Goal: Task Accomplishment & Management: Manage account settings

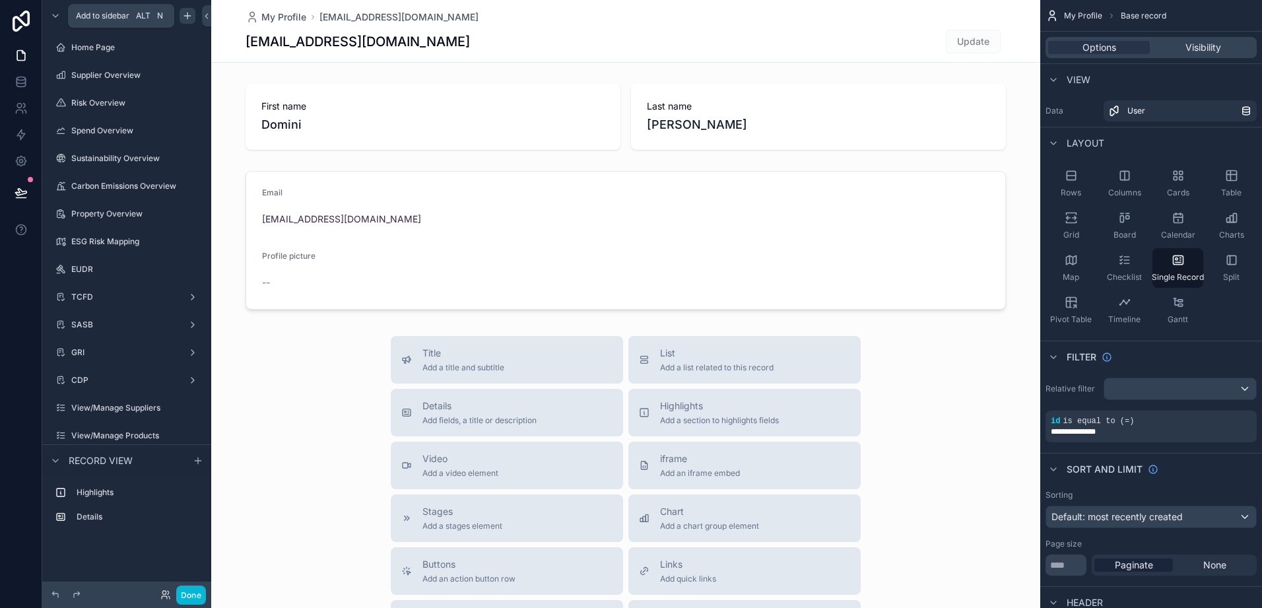
click at [185, 19] on icon "scrollable content" at bounding box center [187, 16] width 11 height 11
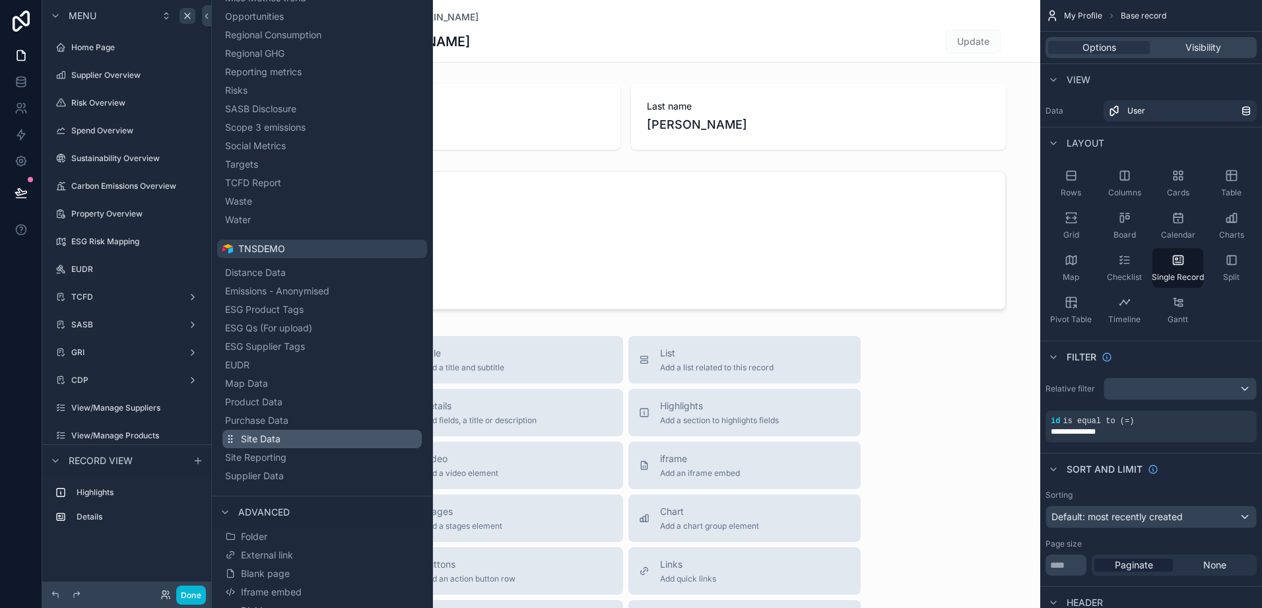
scroll to position [430, 0]
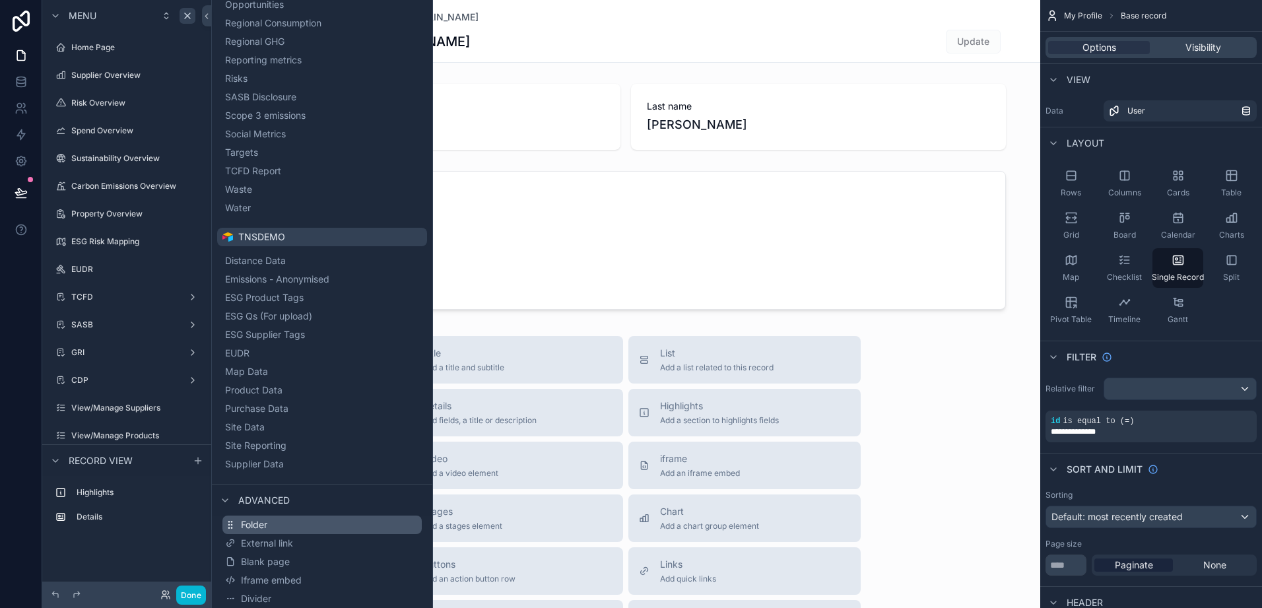
click at [271, 527] on button "Folder" at bounding box center [321, 524] width 199 height 18
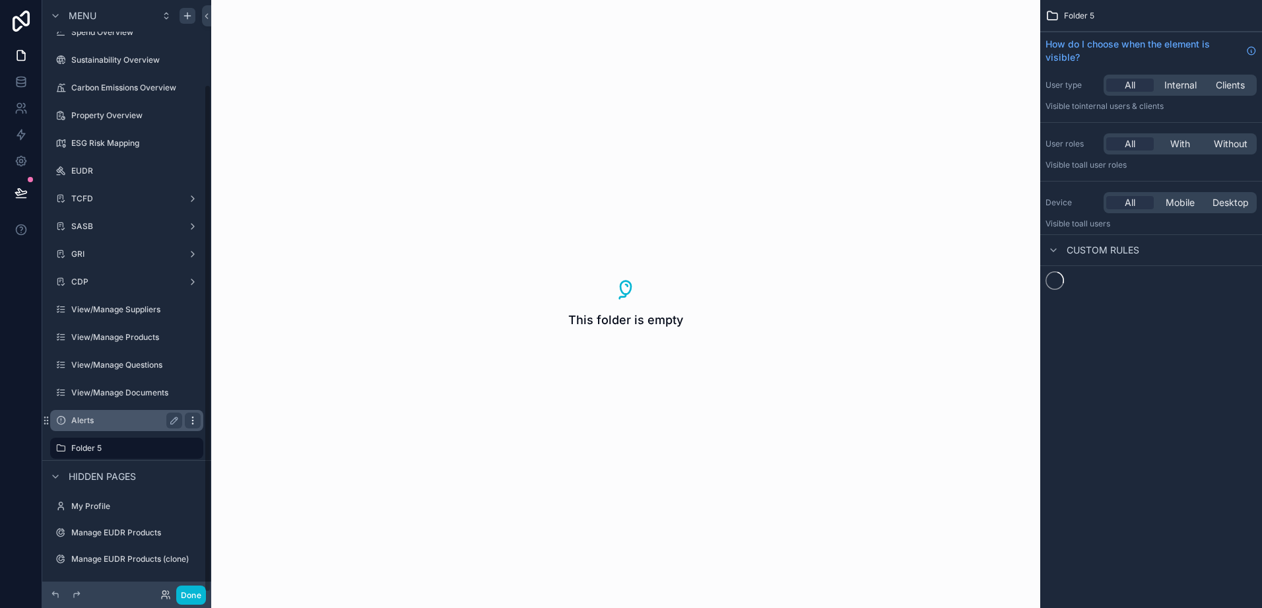
scroll to position [98, 0]
click at [98, 444] on label "Folder 5" at bounding box center [124, 448] width 106 height 11
click at [175, 447] on icon "scrollable content" at bounding box center [174, 448] width 11 height 11
click at [117, 447] on input "********" at bounding box center [116, 448] width 90 height 16
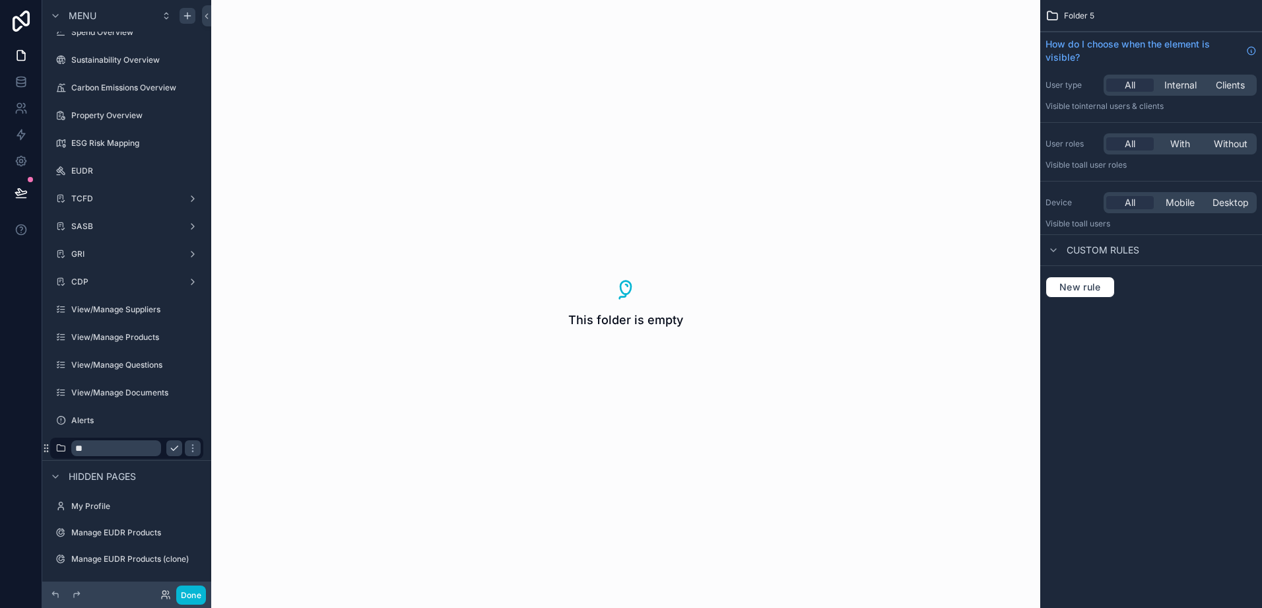
type input "*"
type input "******"
click at [185, 450] on button "scrollable content" at bounding box center [193, 448] width 16 height 16
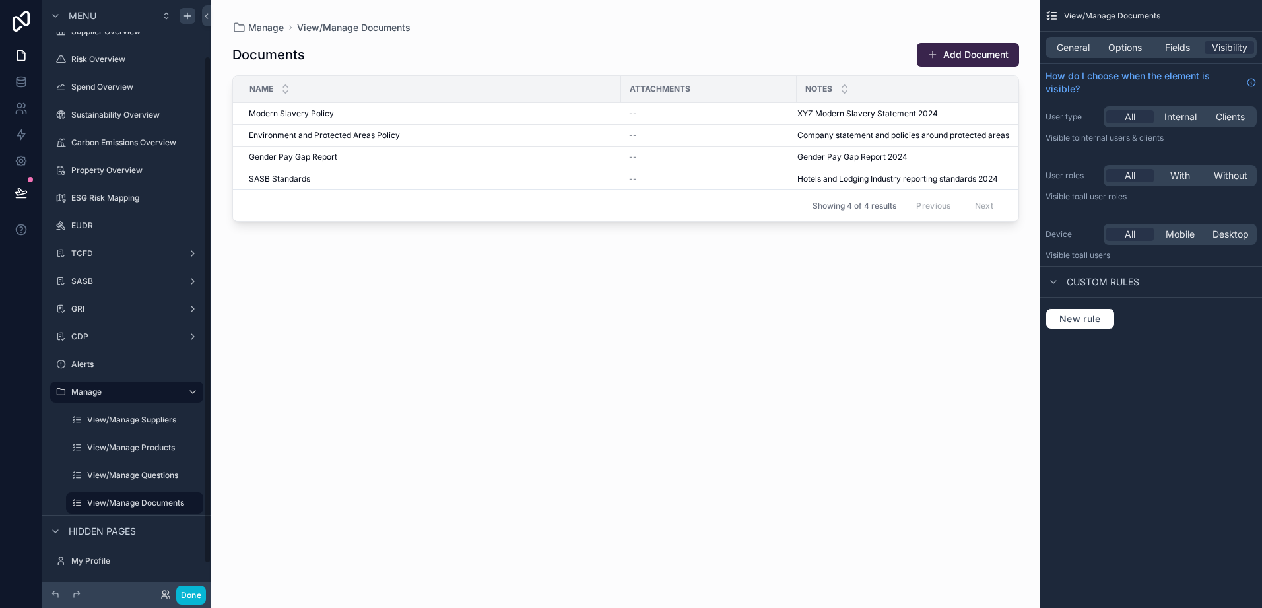
scroll to position [66, 0]
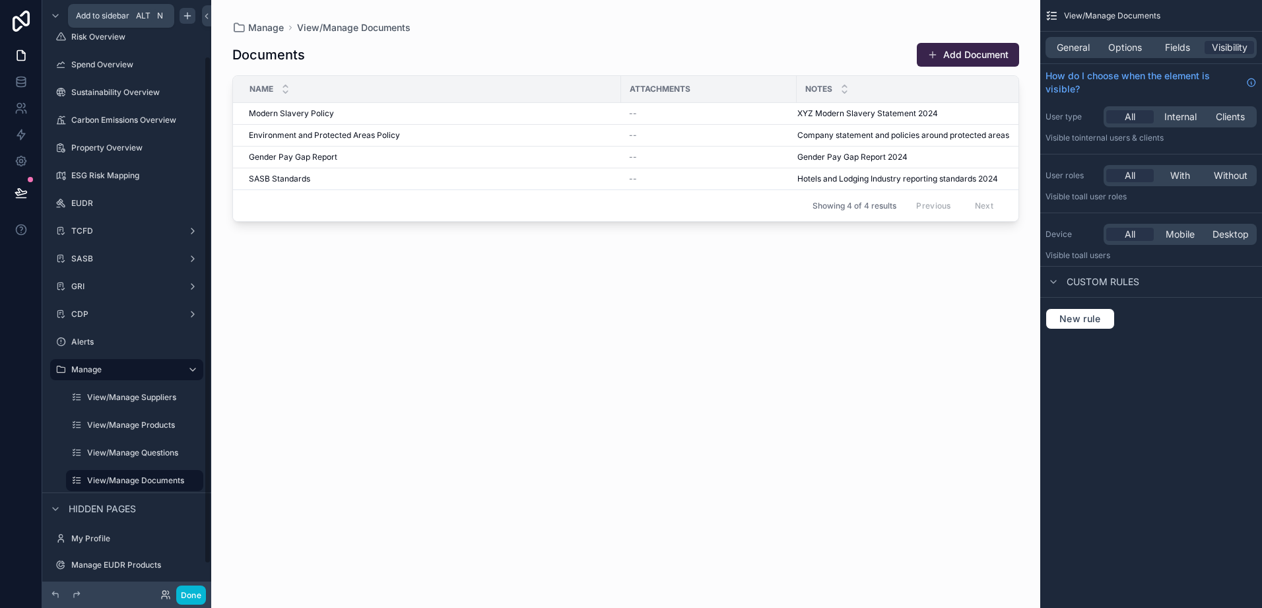
click at [188, 12] on icon "scrollable content" at bounding box center [187, 16] width 11 height 11
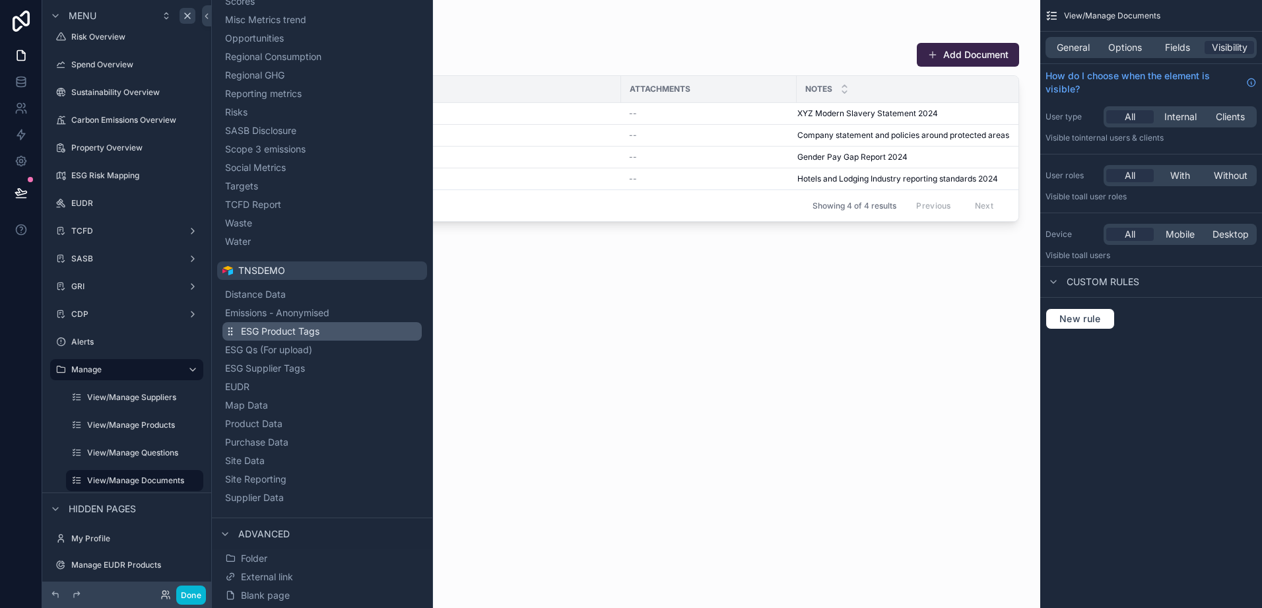
scroll to position [430, 0]
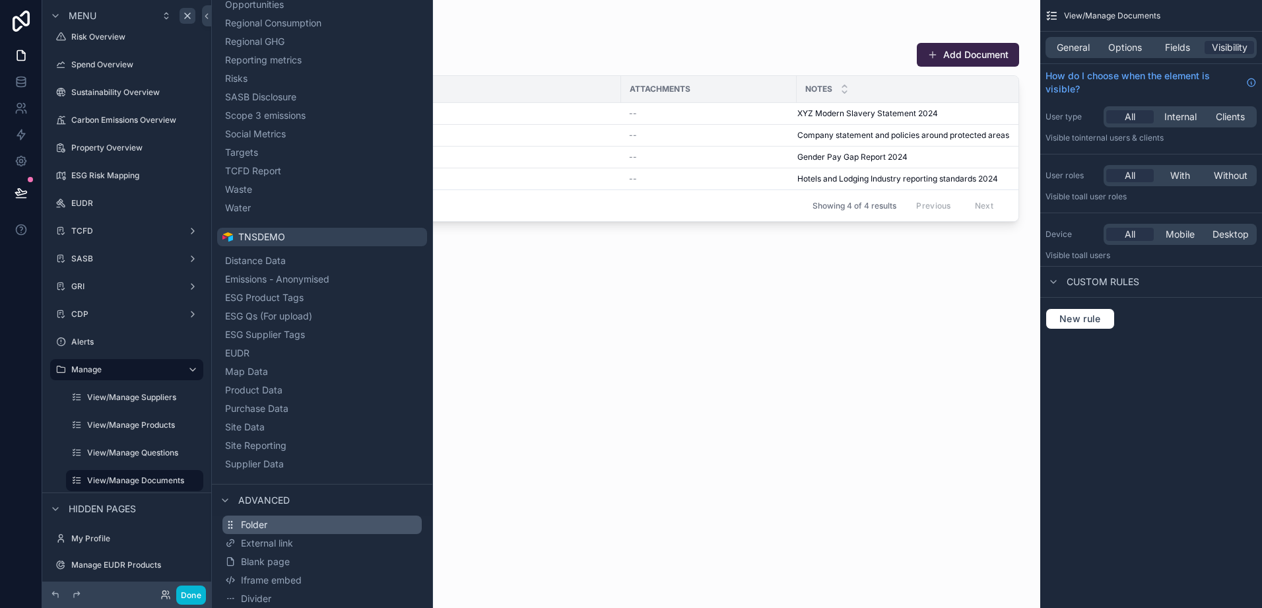
click at [256, 524] on span "Folder" at bounding box center [254, 524] width 26 height 13
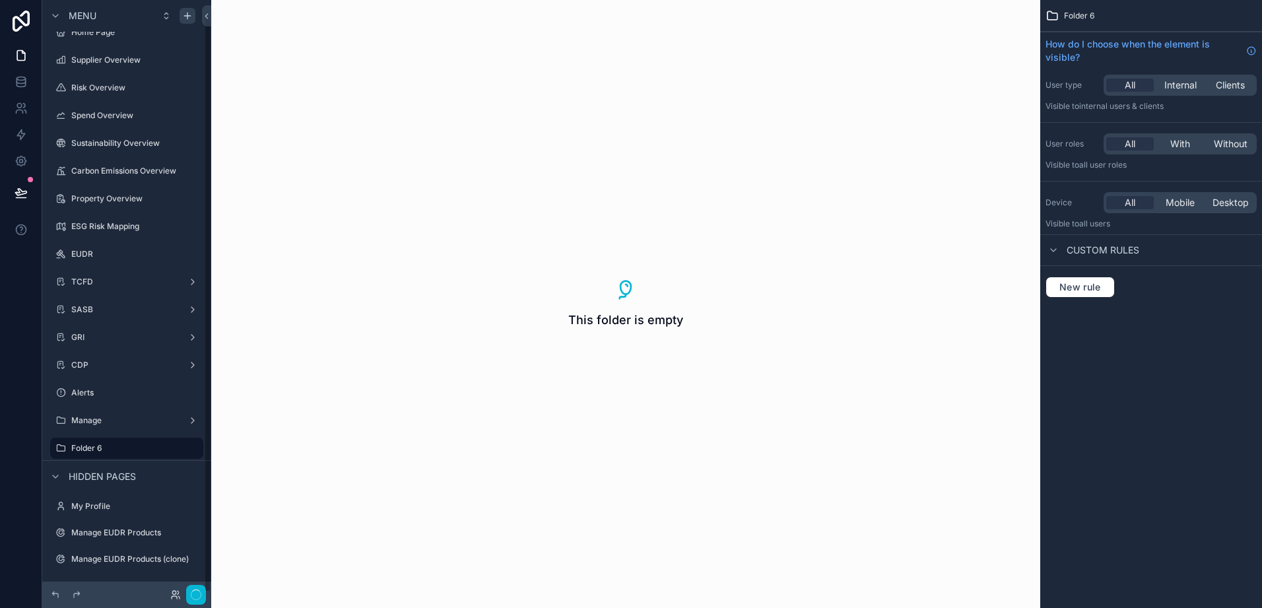
scroll to position [15, 0]
click at [104, 447] on label "Folder 6" at bounding box center [124, 448] width 106 height 11
click at [177, 455] on button "scrollable content" at bounding box center [174, 448] width 16 height 16
click at [137, 446] on input "********" at bounding box center [116, 448] width 90 height 16
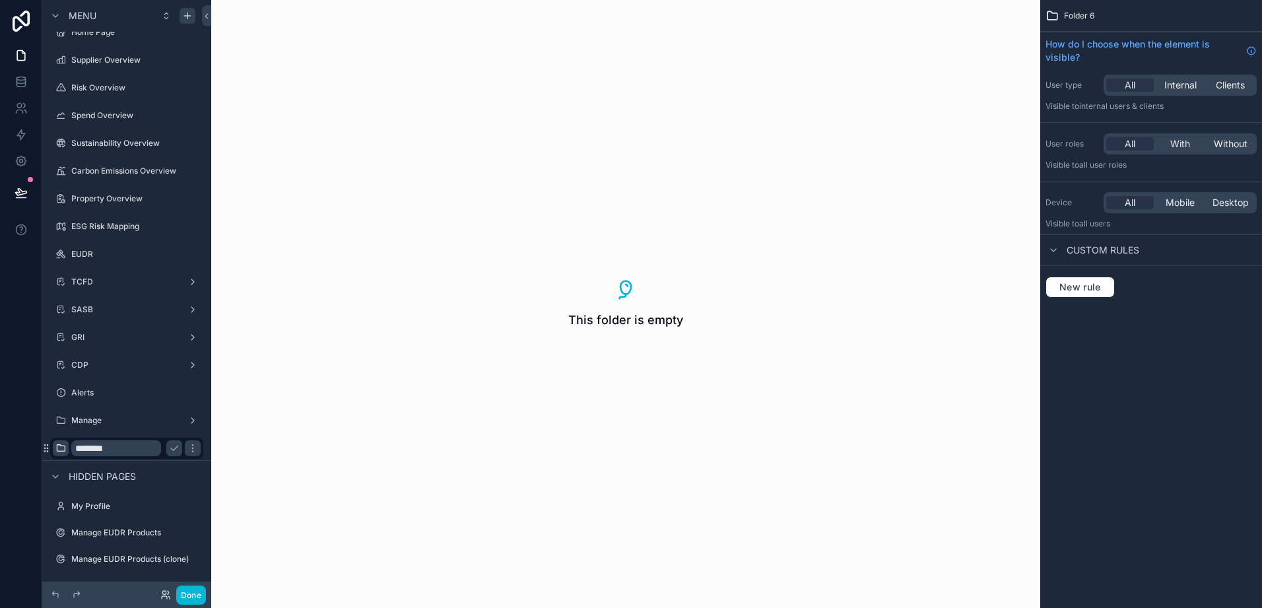
drag, startPoint x: 137, startPoint y: 446, endPoint x: 63, endPoint y: 444, distance: 74.6
click at [63, 444] on div "********" at bounding box center [127, 448] width 148 height 21
type input "**********"
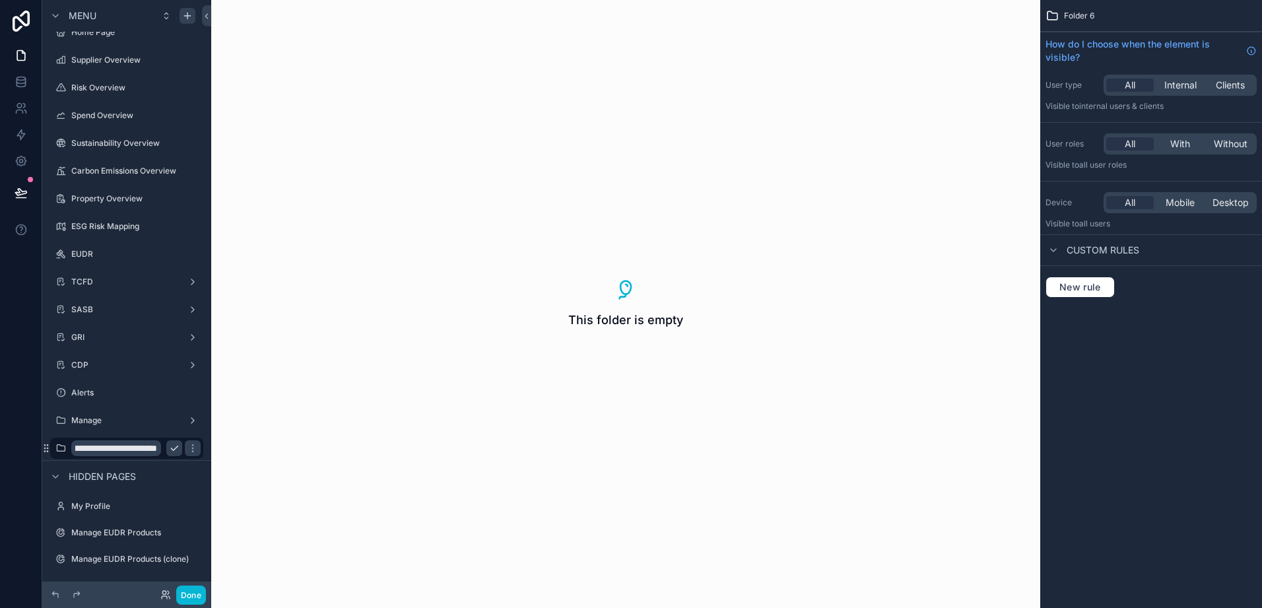
click at [176, 447] on icon "scrollable content" at bounding box center [174, 448] width 11 height 11
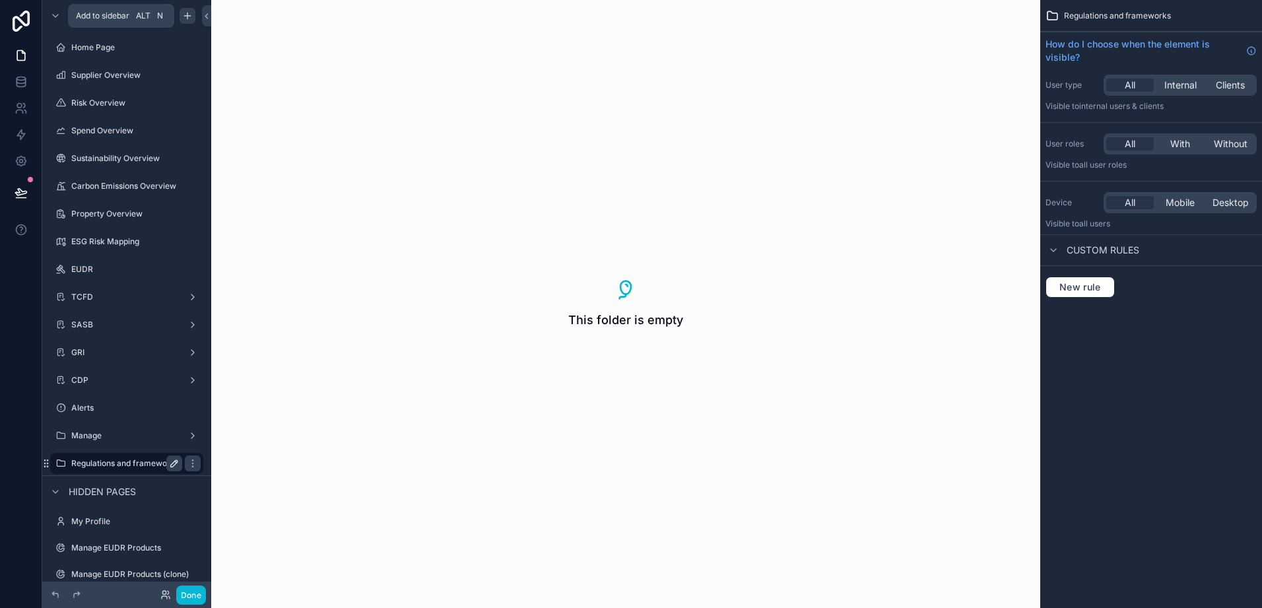
click at [189, 13] on icon "scrollable content" at bounding box center [187, 16] width 11 height 11
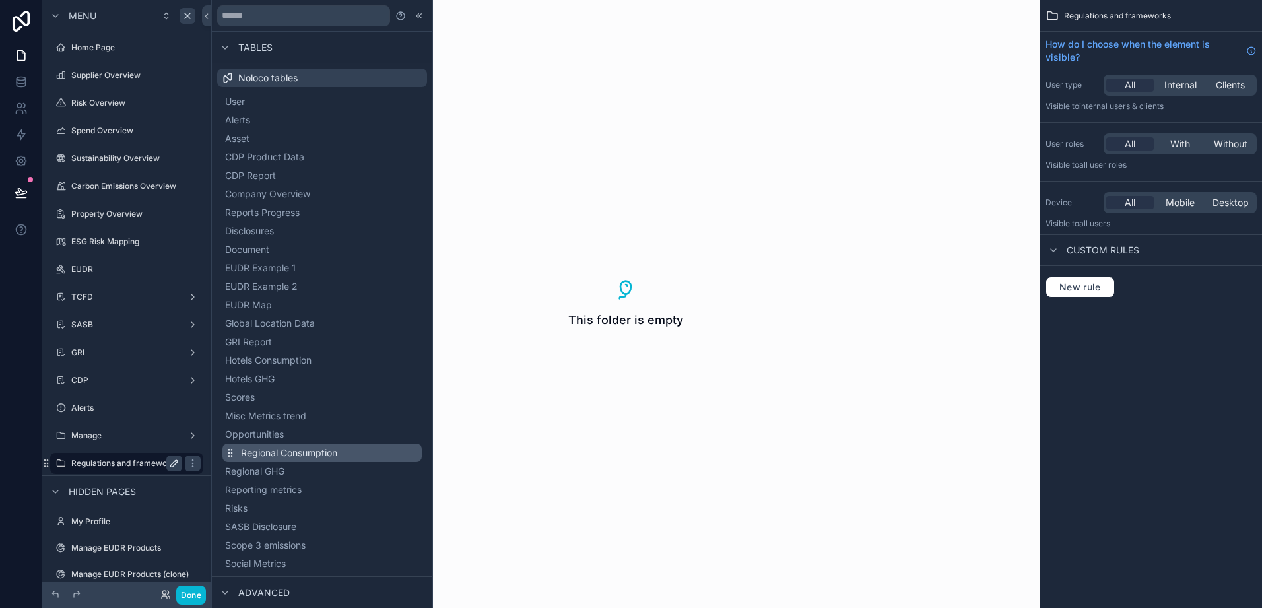
click at [348, 449] on button "Regional Consumption" at bounding box center [321, 453] width 199 height 18
click at [348, 449] on div "This folder is empty" at bounding box center [625, 304] width 829 height 608
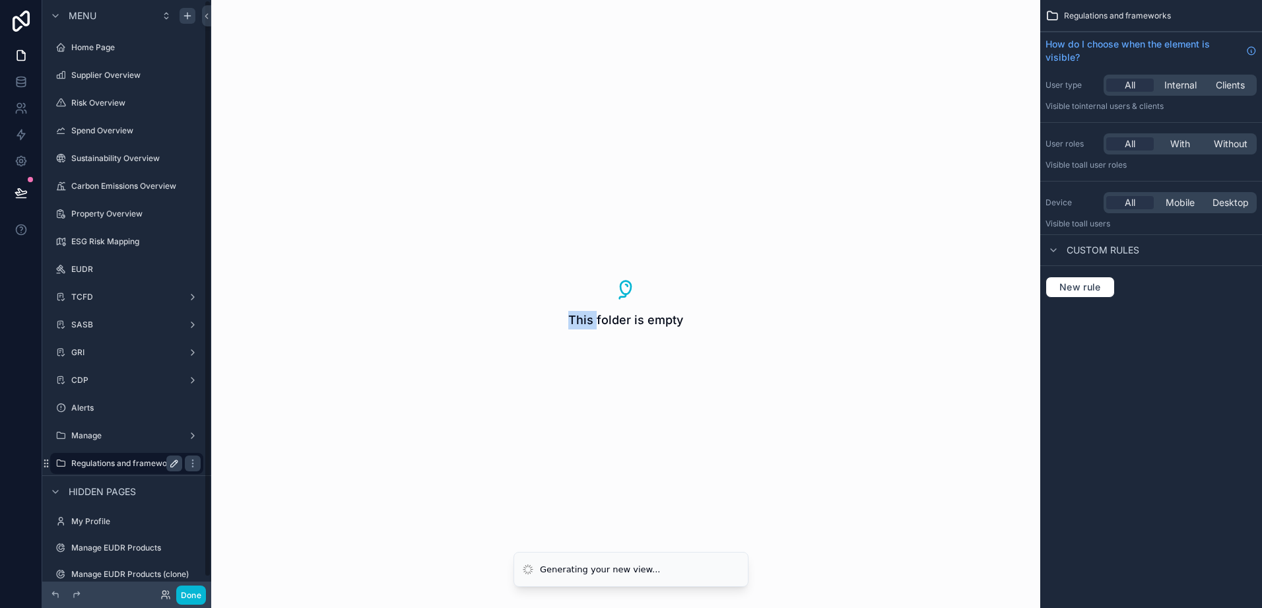
click at [57, 476] on div "Hidden pages" at bounding box center [126, 491] width 169 height 32
